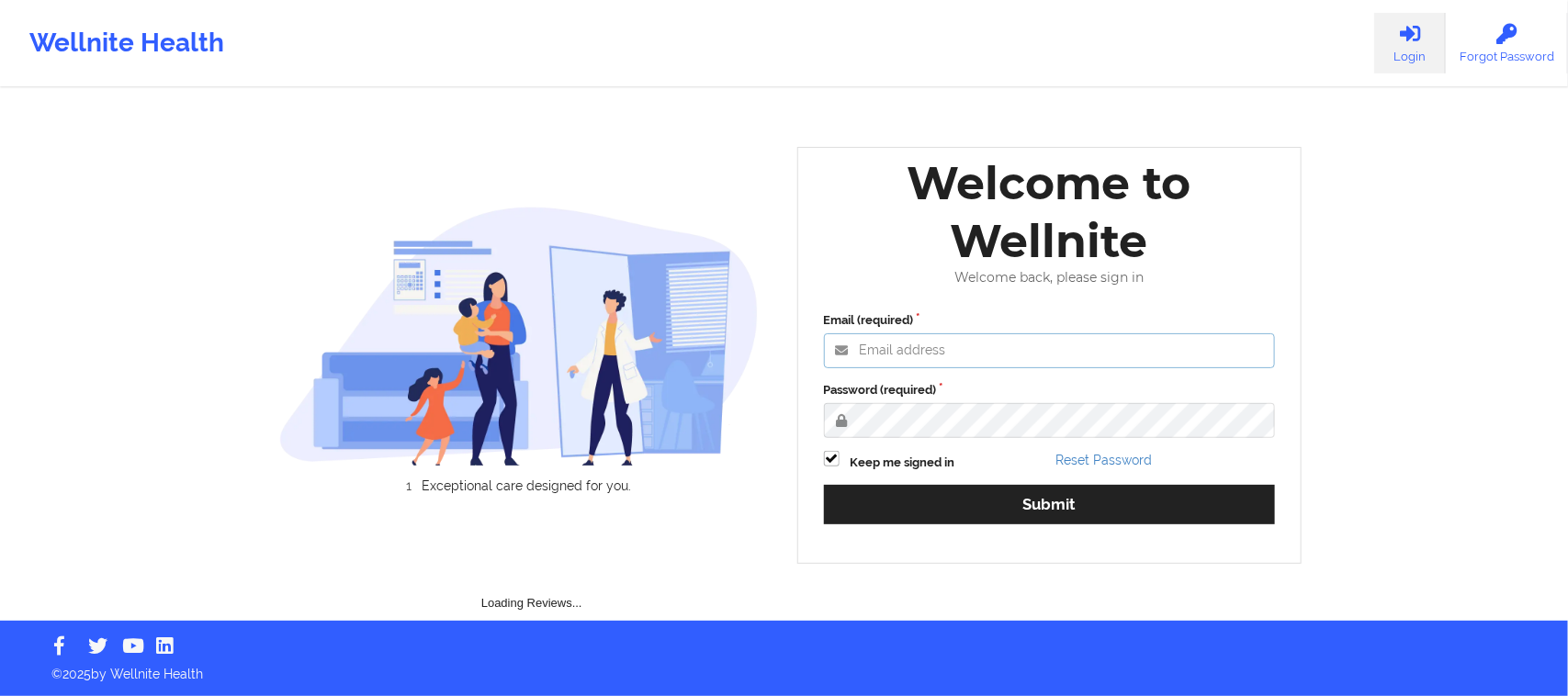
click at [947, 346] on input "Email (required)" at bounding box center [1049, 351] width 452 height 35
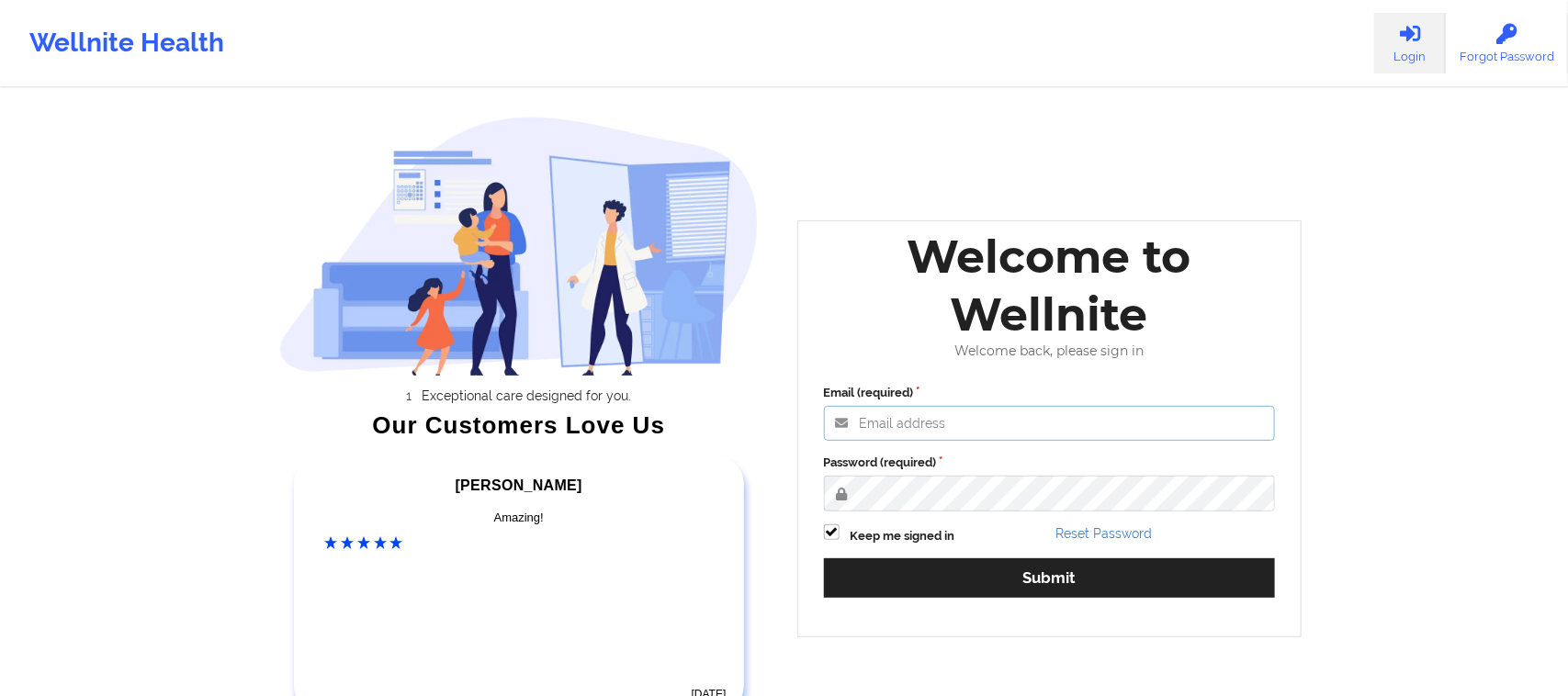
type input "[EMAIL_ADDRESS][DOMAIN_NAME]"
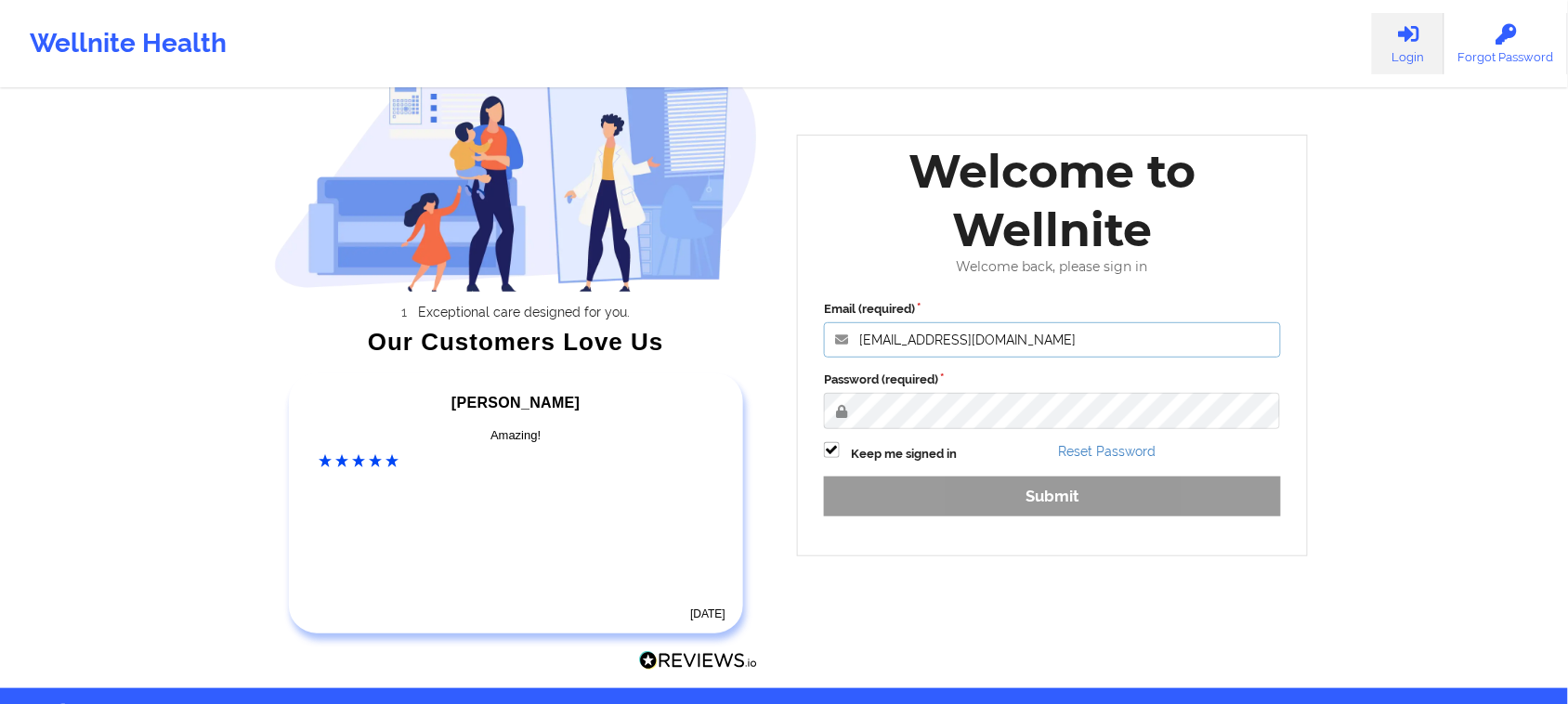
scroll to position [147, 0]
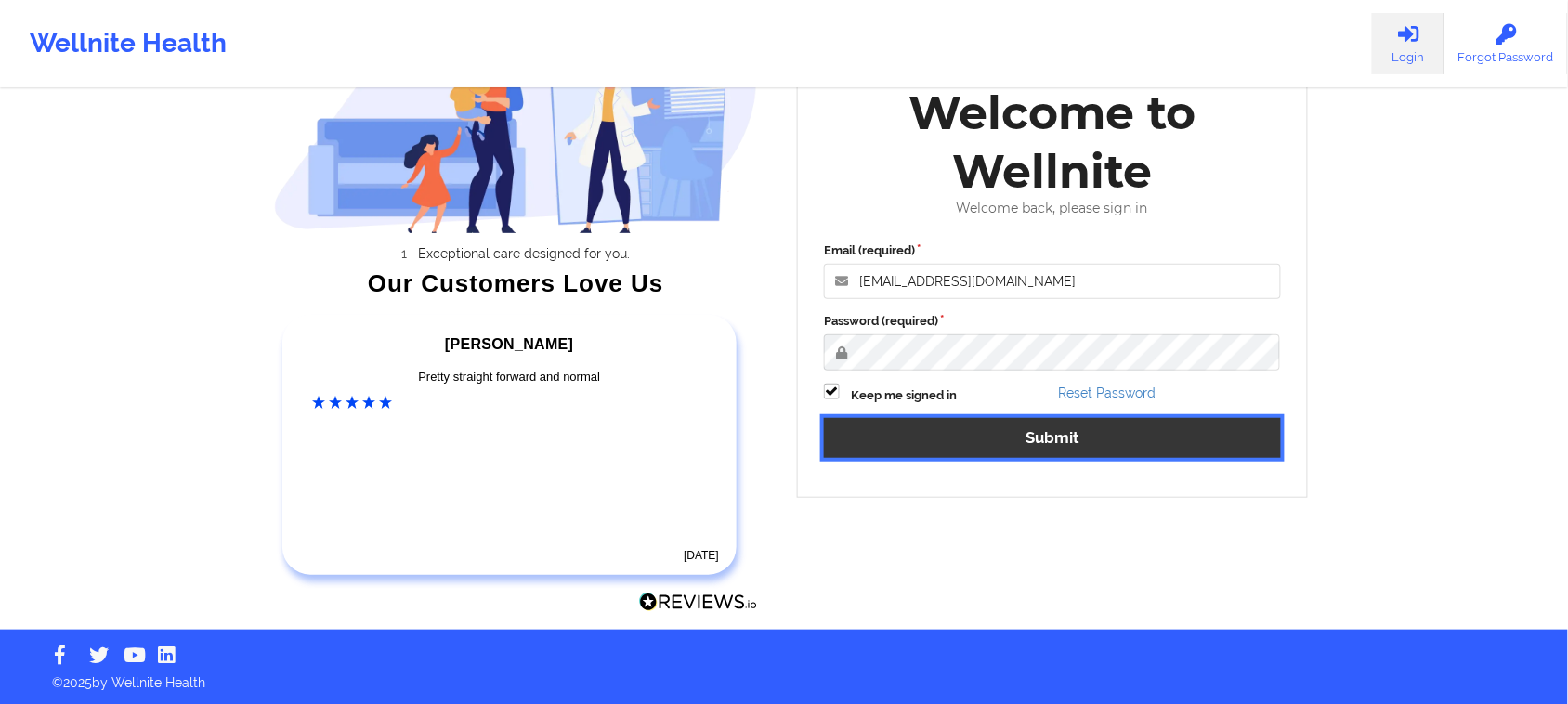
click at [986, 436] on button "Submit" at bounding box center [1052, 438] width 457 height 39
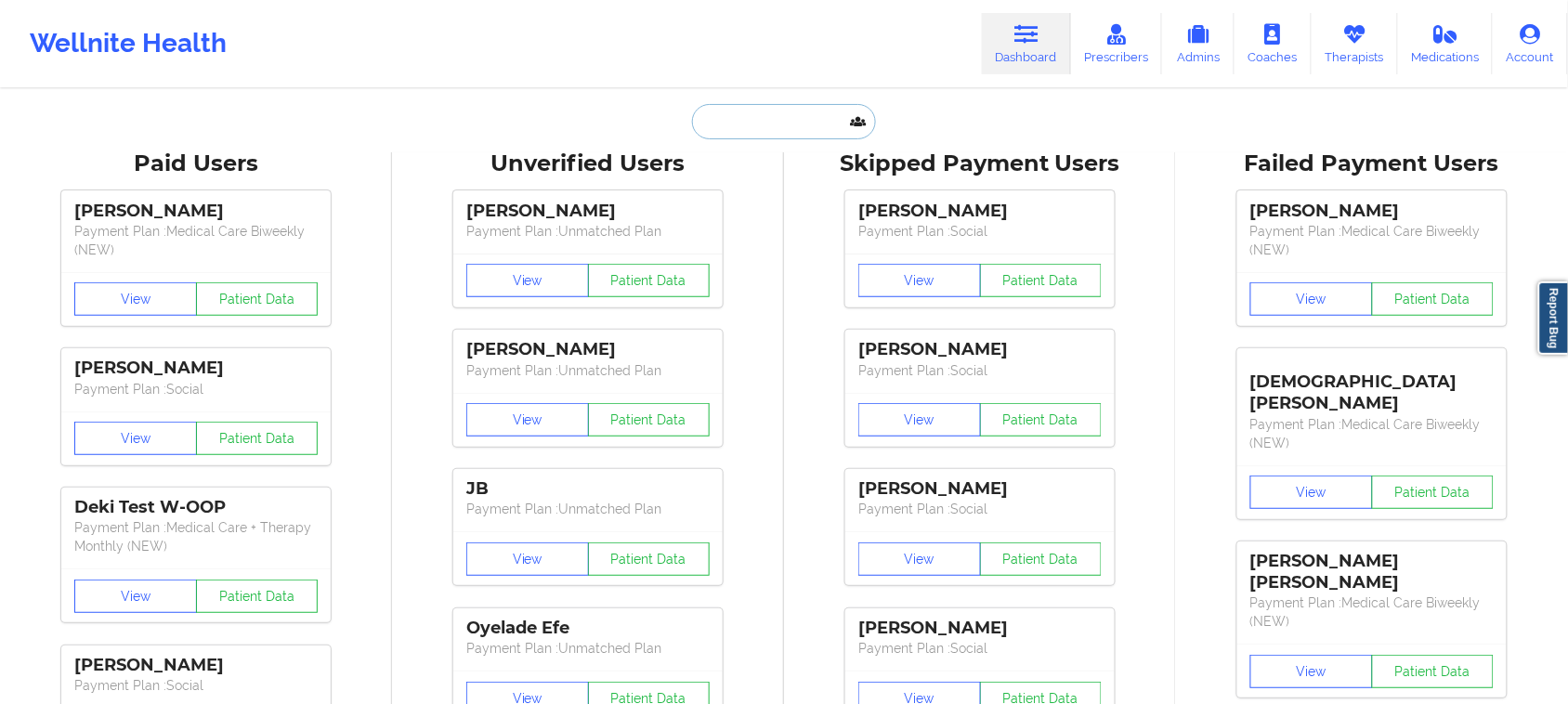
click at [782, 120] on input "text" at bounding box center [784, 122] width 184 height 36
paste input "[PERSON_NAME]"
type input "[PERSON_NAME]"
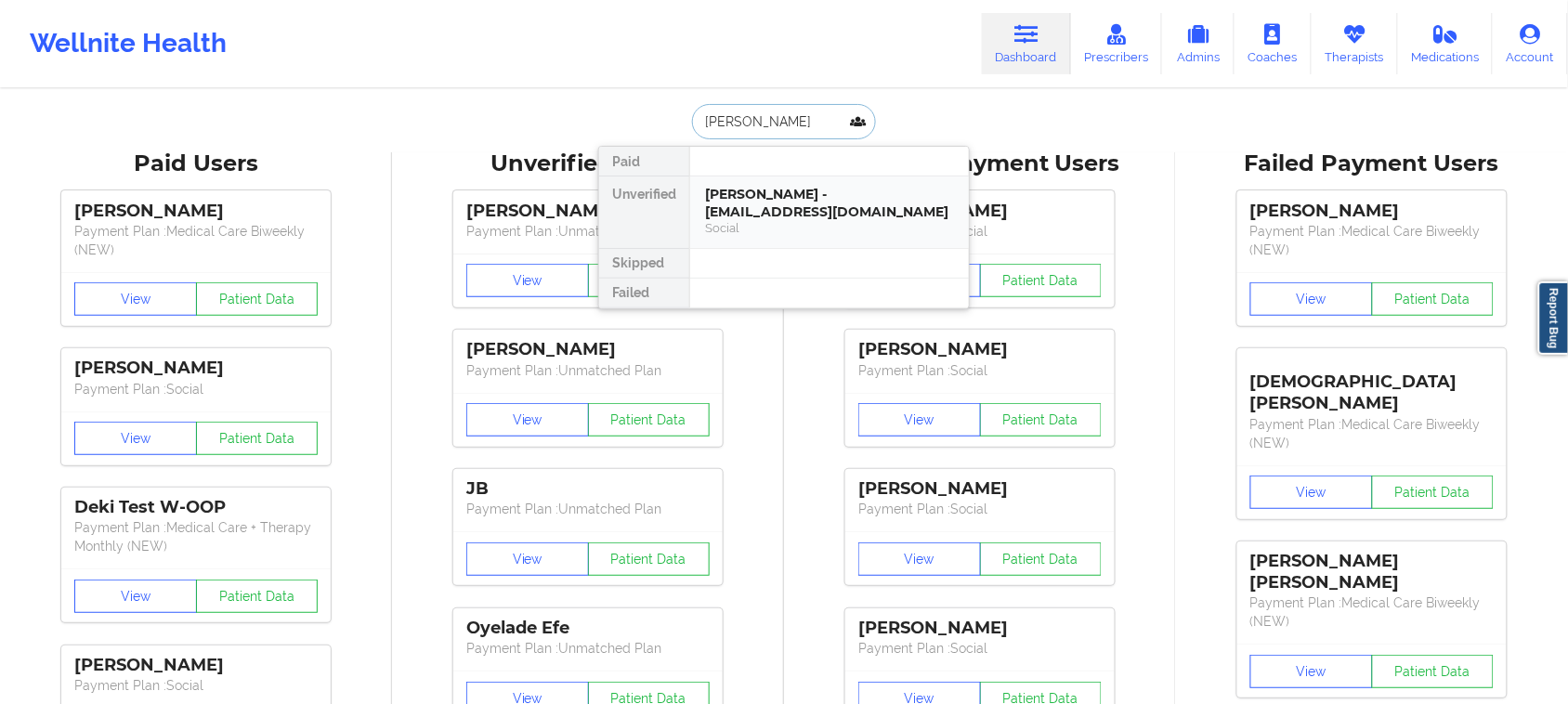
click at [783, 229] on div "Social" at bounding box center [829, 227] width 249 height 16
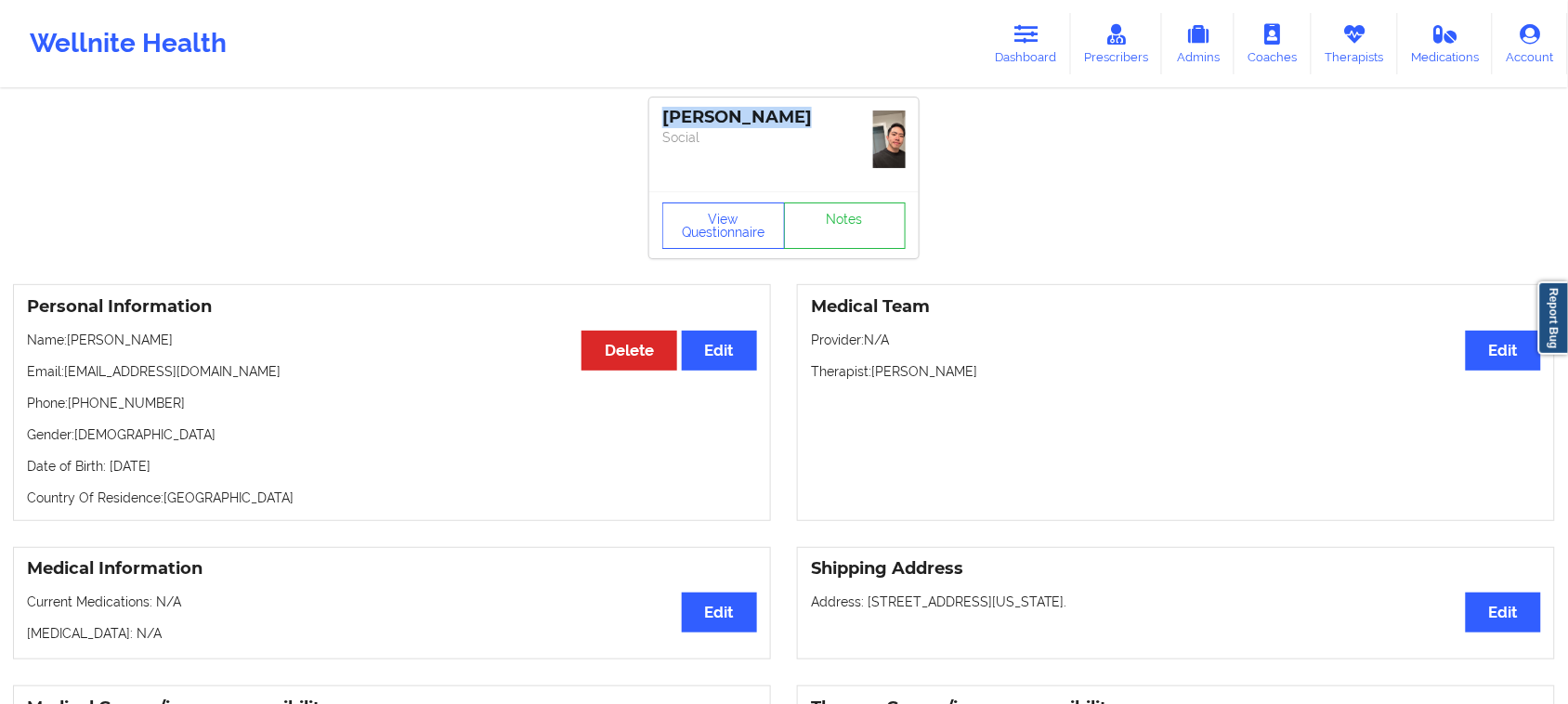
drag, startPoint x: 783, startPoint y: 121, endPoint x: 657, endPoint y: 118, distance: 126.0
click at [657, 118] on div "[PERSON_NAME] Social" at bounding box center [784, 145] width 270 height 94
copy div "[PERSON_NAME]"
